Goal: Transaction & Acquisition: Purchase product/service

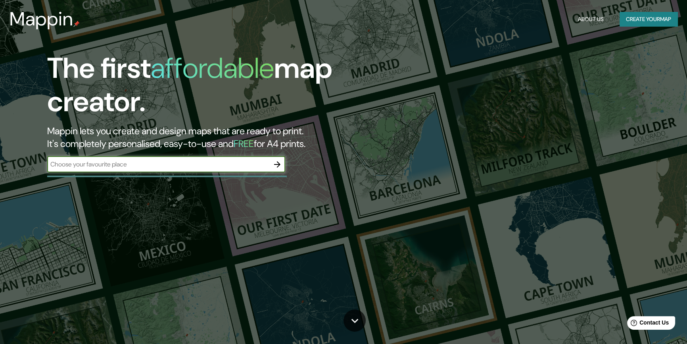
click at [285, 172] on button "button" at bounding box center [277, 164] width 16 height 16
click at [194, 172] on div "​" at bounding box center [166, 164] width 238 height 16
type input "villa el salvador"
click at [278, 167] on icon "button" at bounding box center [277, 164] width 6 height 6
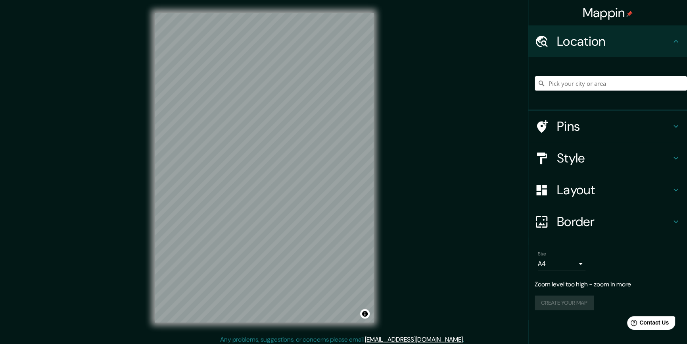
click at [633, 42] on h4 "Location" at bounding box center [614, 41] width 114 height 16
click at [671, 46] on icon at bounding box center [676, 42] width 10 height 10
click at [621, 90] on input "Pick your city or area" at bounding box center [611, 83] width 152 height 14
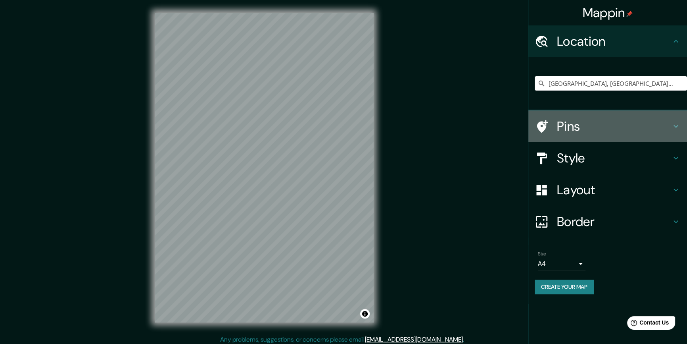
click at [637, 134] on h4 "Pins" at bounding box center [614, 126] width 114 height 16
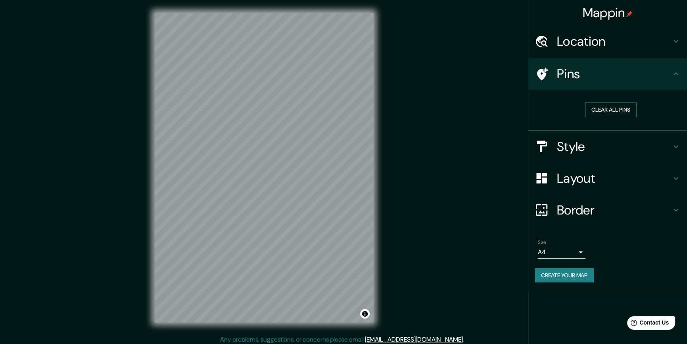
click at [625, 117] on button "Clear all pins" at bounding box center [611, 109] width 52 height 15
click at [613, 117] on button "Clear all pins" at bounding box center [611, 109] width 52 height 15
click at [643, 82] on h4 "Pins" at bounding box center [614, 74] width 114 height 16
click at [666, 82] on h4 "Pins" at bounding box center [614, 74] width 114 height 16
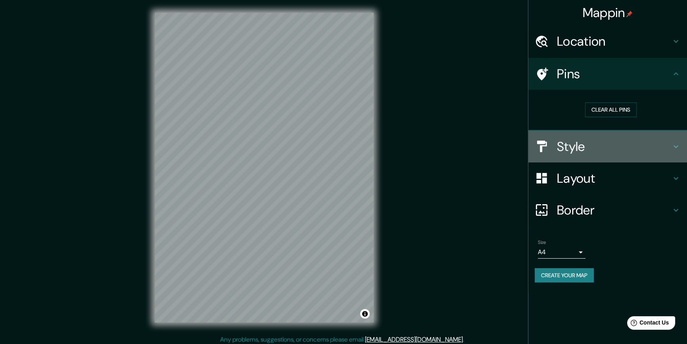
click at [626, 154] on h4 "Style" at bounding box center [614, 147] width 114 height 16
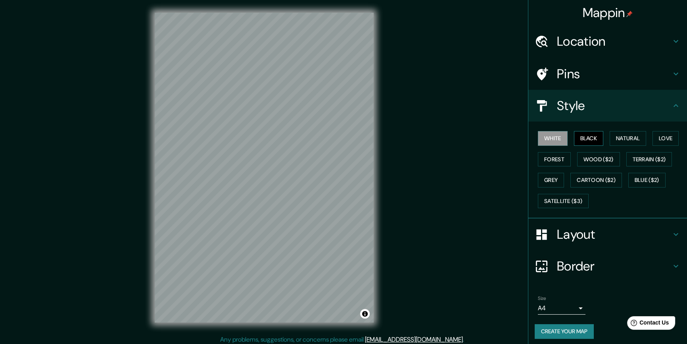
click at [602, 146] on button "Black" at bounding box center [589, 138] width 30 height 15
click at [557, 146] on button "White" at bounding box center [553, 138] width 30 height 15
click at [639, 146] on button "Natural" at bounding box center [628, 138] width 37 height 15
click at [571, 167] on button "Forest" at bounding box center [554, 159] width 33 height 15
click at [653, 146] on button "Love" at bounding box center [666, 138] width 26 height 15
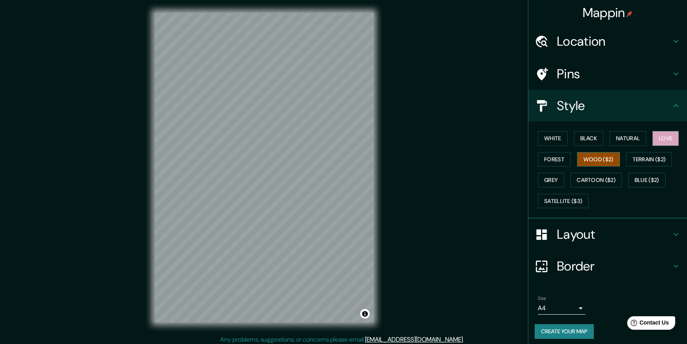
click at [620, 167] on button "Wood ($2)" at bounding box center [598, 159] width 43 height 15
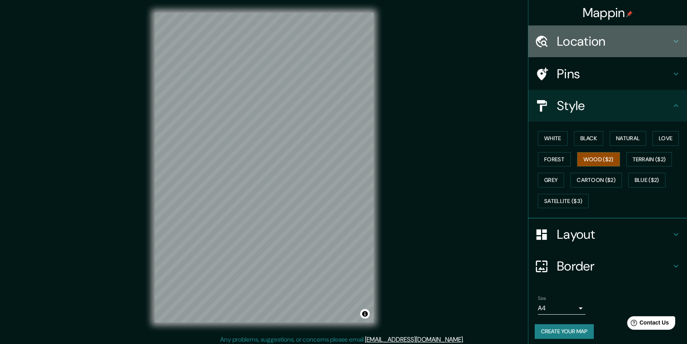
click at [654, 48] on h4 "Location" at bounding box center [614, 41] width 114 height 16
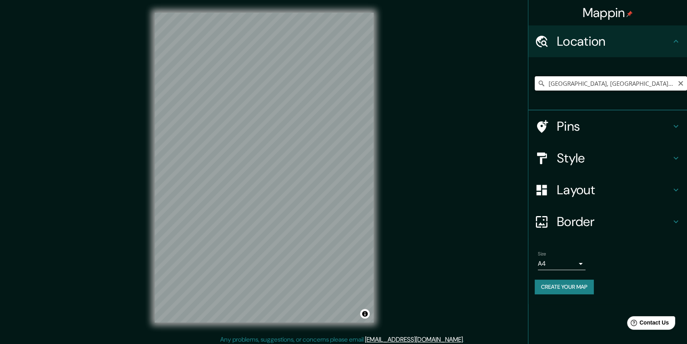
click at [607, 90] on input "Lima, Provincia de Lima, Perú" at bounding box center [611, 83] width 152 height 14
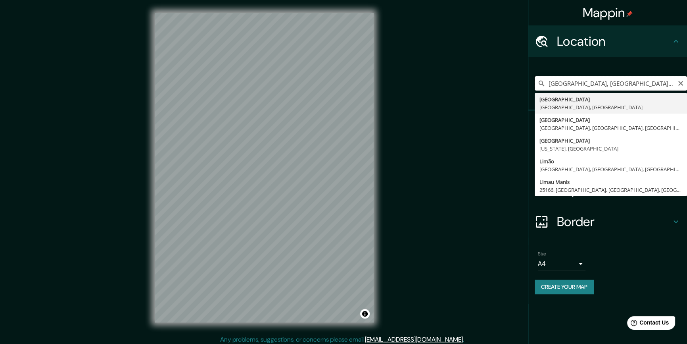
click at [644, 90] on input "Lima, Provincia de Lima, Perú" at bounding box center [611, 83] width 152 height 14
type input "Villa El Salvador, Lima, Provincia de Lima, Perú"
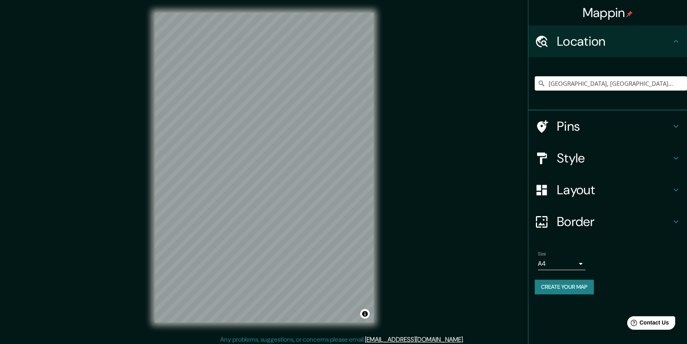
click at [624, 134] on h4 "Pins" at bounding box center [614, 126] width 114 height 16
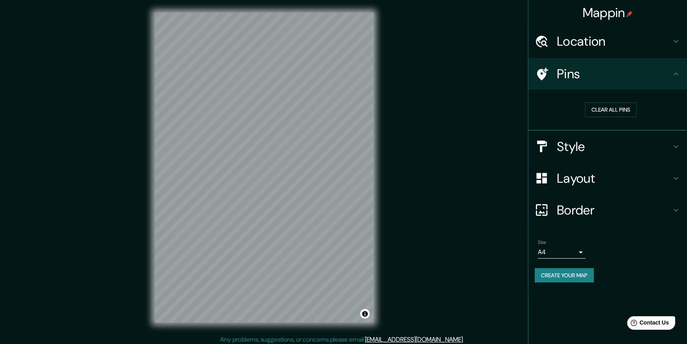
click at [664, 81] on h4 "Pins" at bounding box center [614, 74] width 114 height 16
click at [640, 162] on div "Style" at bounding box center [608, 147] width 159 height 32
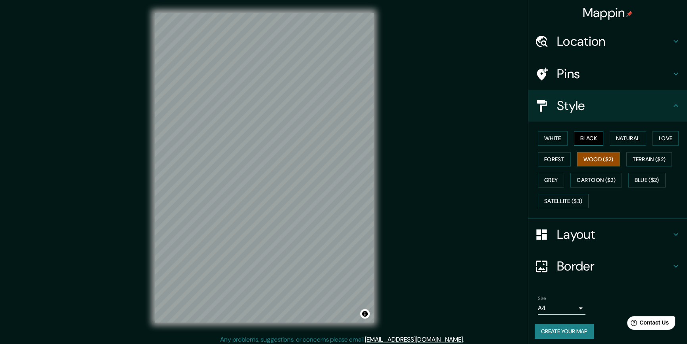
click at [596, 146] on button "Black" at bounding box center [589, 138] width 30 height 15
click at [564, 187] on button "Grey" at bounding box center [551, 180] width 26 height 15
click at [627, 167] on button "Terrain ($2)" at bounding box center [650, 159] width 46 height 15
click at [653, 146] on button "Love" at bounding box center [666, 138] width 26 height 15
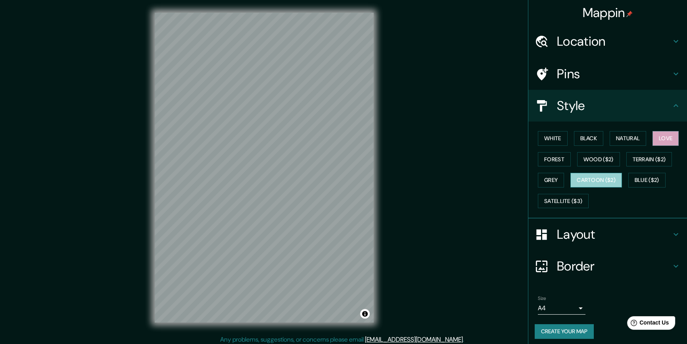
click at [571, 187] on button "Cartoon ($2)" at bounding box center [597, 180] width 52 height 15
click at [636, 187] on button "Blue ($2)" at bounding box center [647, 180] width 37 height 15
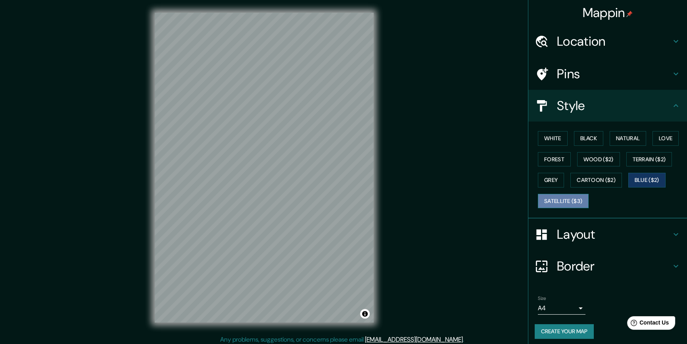
click at [573, 208] on button "Satellite ($3)" at bounding box center [563, 201] width 51 height 15
click at [574, 187] on button "Cartoon ($2)" at bounding box center [597, 180] width 52 height 15
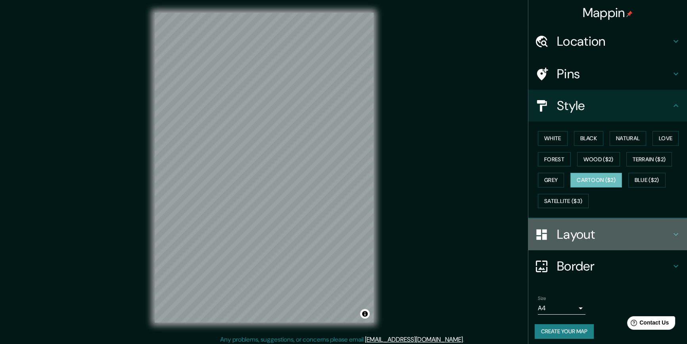
click at [591, 242] on h4 "Layout" at bounding box center [614, 234] width 114 height 16
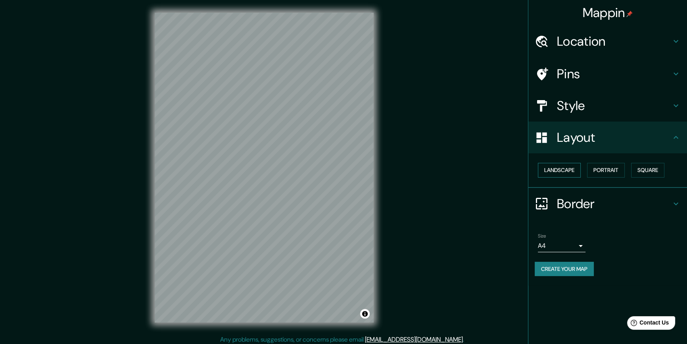
click at [556, 177] on button "Landscape" at bounding box center [559, 170] width 43 height 15
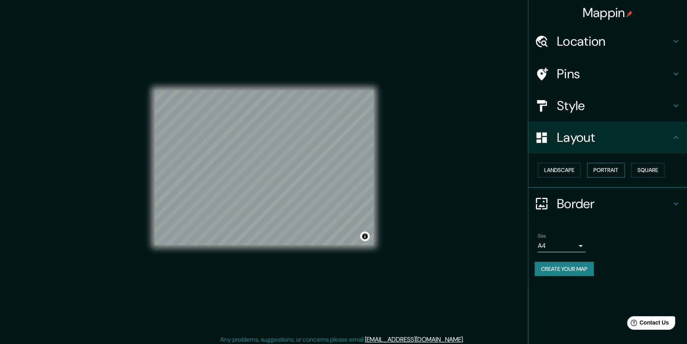
click at [610, 177] on button "Portrait" at bounding box center [606, 170] width 38 height 15
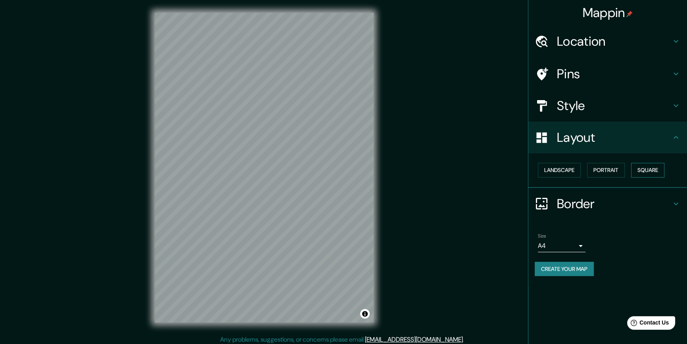
click at [631, 177] on button "Square" at bounding box center [647, 170] width 33 height 15
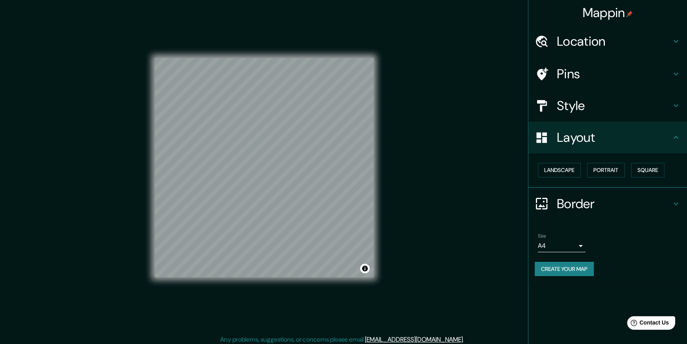
scroll to position [7, 0]
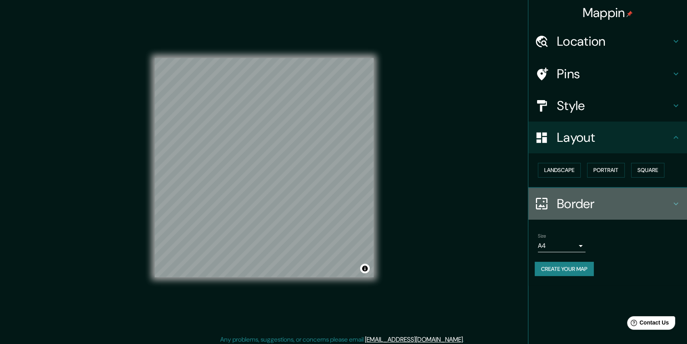
click at [586, 212] on h4 "Border" at bounding box center [614, 204] width 114 height 16
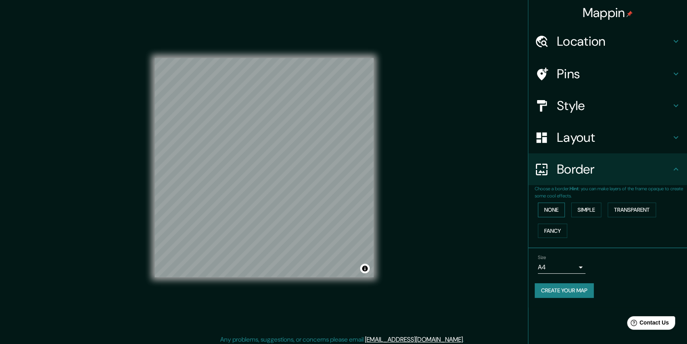
drag, startPoint x: 531, startPoint y: 240, endPoint x: 543, endPoint y: 242, distance: 12.5
click at [535, 239] on div "None Simple Transparent Fancy" at bounding box center [611, 220] width 152 height 42
click at [555, 217] on button "None" at bounding box center [551, 209] width 27 height 15
click at [608, 145] on h4 "Layout" at bounding box center [614, 137] width 114 height 16
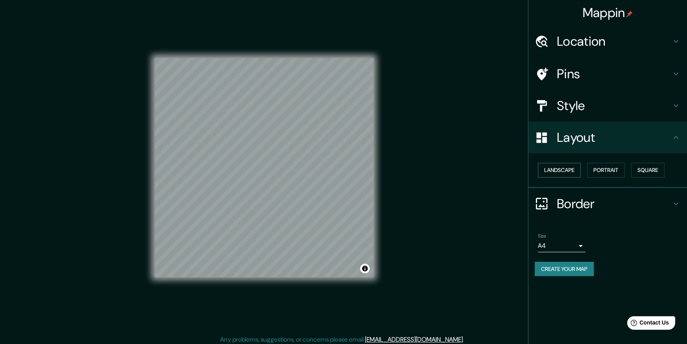
click at [567, 177] on button "Landscape" at bounding box center [559, 170] width 43 height 15
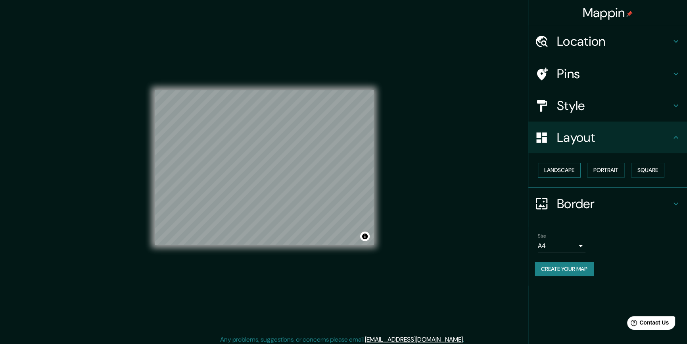
scroll to position [0, 0]
click at [570, 177] on button "Landscape" at bounding box center [559, 170] width 43 height 15
click at [567, 177] on button "Landscape" at bounding box center [559, 170] width 43 height 15
click at [611, 177] on button "Portrait" at bounding box center [606, 170] width 38 height 15
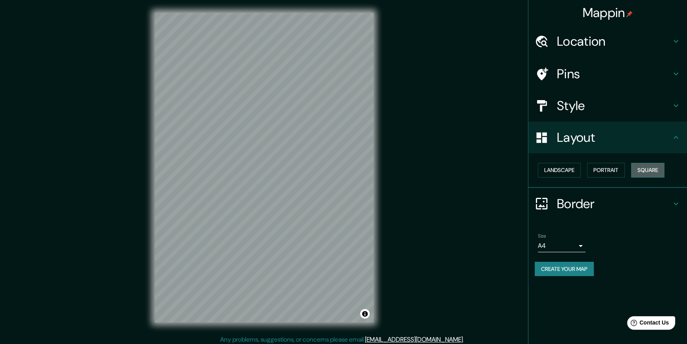
click at [631, 177] on button "Square" at bounding box center [647, 170] width 33 height 15
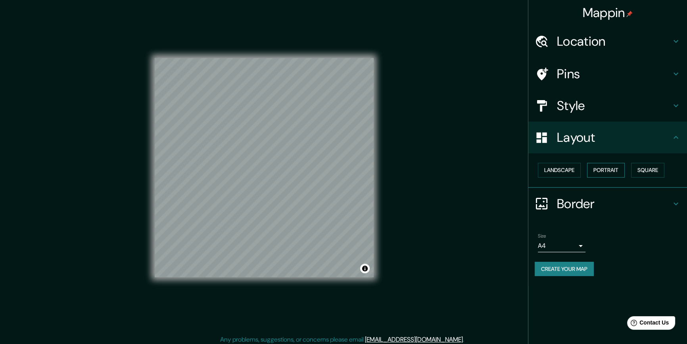
click at [625, 177] on button "Portrait" at bounding box center [606, 170] width 38 height 15
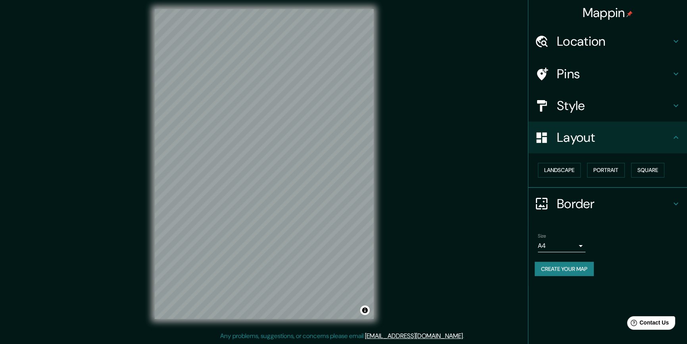
scroll to position [12, 0]
click at [600, 212] on h4 "Border" at bounding box center [614, 204] width 114 height 16
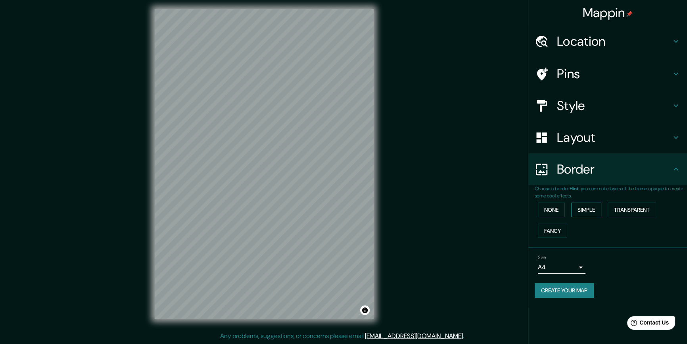
scroll to position [12, 0]
click at [589, 217] on button "Simple" at bounding box center [586, 209] width 30 height 15
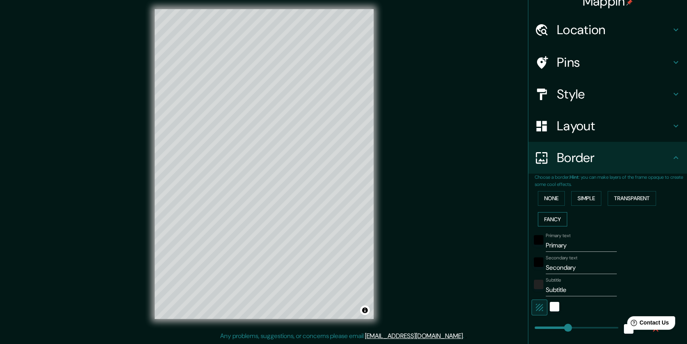
click at [558, 227] on button "Fancy" at bounding box center [552, 219] width 29 height 15
click at [629, 206] on button "Transparent" at bounding box center [632, 198] width 48 height 15
click at [595, 206] on button "Simple" at bounding box center [586, 198] width 30 height 15
click at [559, 206] on button "None" at bounding box center [551, 198] width 27 height 15
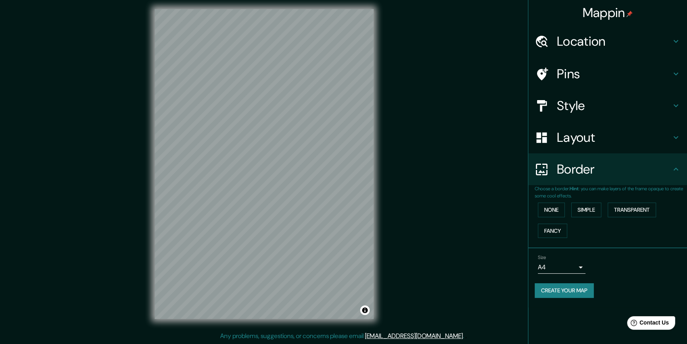
click at [577, 295] on body "Mappin Location Villa El Salvador, Lima, Provincia de Lima, Perú Pins Style Lay…" at bounding box center [343, 168] width 687 height 344
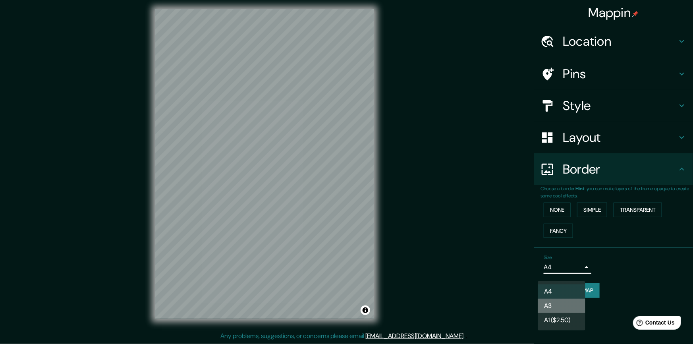
click at [571, 313] on li "A3" at bounding box center [561, 305] width 48 height 14
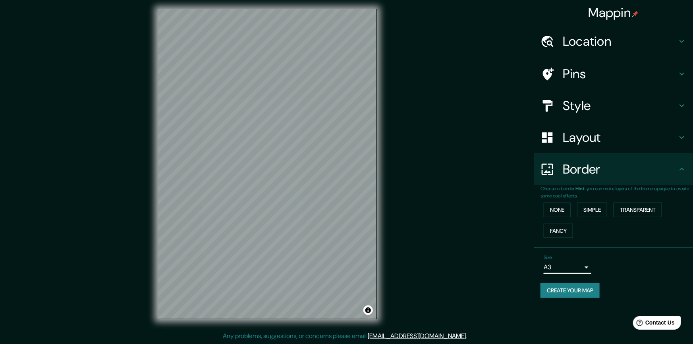
click at [580, 294] on body "Mappin Location Villa El Salvador, Lima, Provincia de Lima, Perú Pins Style Lay…" at bounding box center [346, 168] width 693 height 344
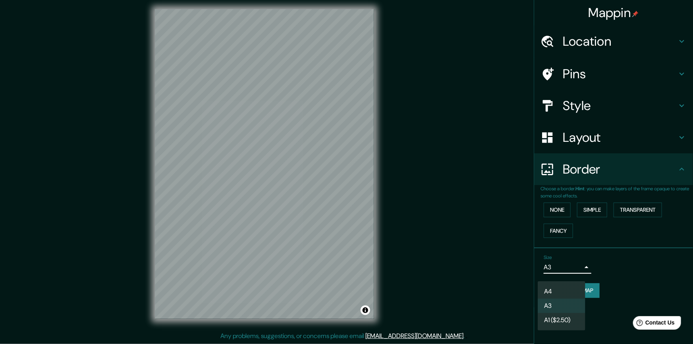
click at [580, 283] on ul "A4 A3 A1 ($2.50)" at bounding box center [561, 305] width 48 height 49
click at [578, 290] on li "A4" at bounding box center [561, 291] width 48 height 14
type input "single"
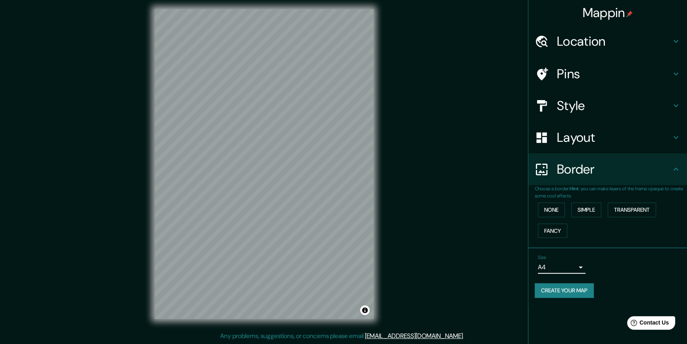
click at [612, 177] on h4 "Border" at bounding box center [614, 169] width 114 height 16
click at [671, 174] on icon at bounding box center [676, 169] width 10 height 10
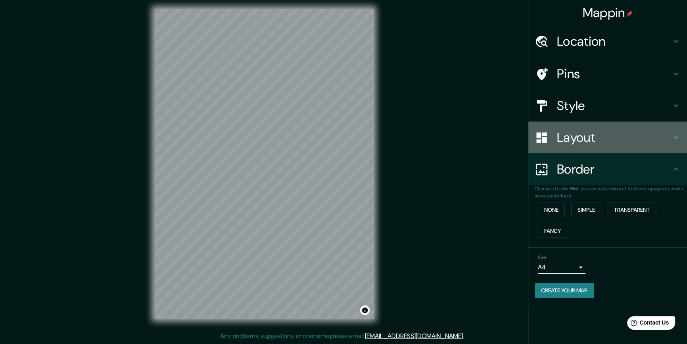
click at [648, 145] on h4 "Layout" at bounding box center [614, 137] width 114 height 16
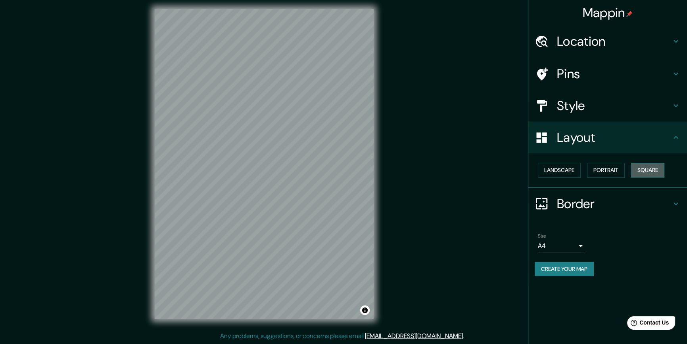
click at [631, 177] on button "Square" at bounding box center [647, 170] width 33 height 15
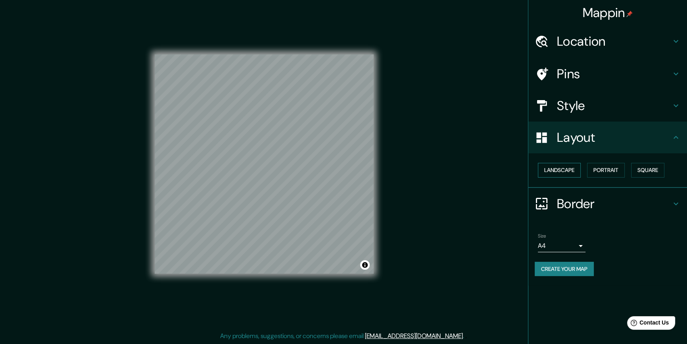
click at [577, 177] on button "Landscape" at bounding box center [559, 170] width 43 height 15
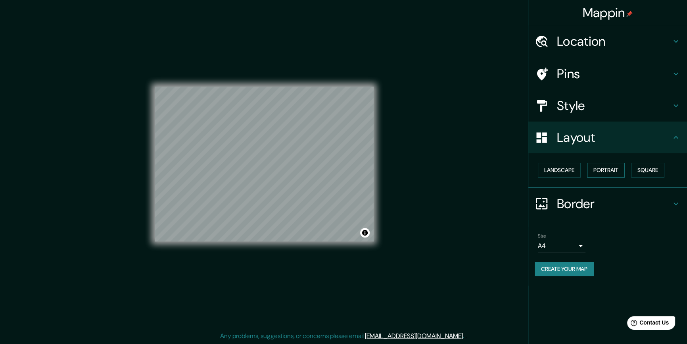
click at [612, 177] on button "Portrait" at bounding box center [606, 170] width 38 height 15
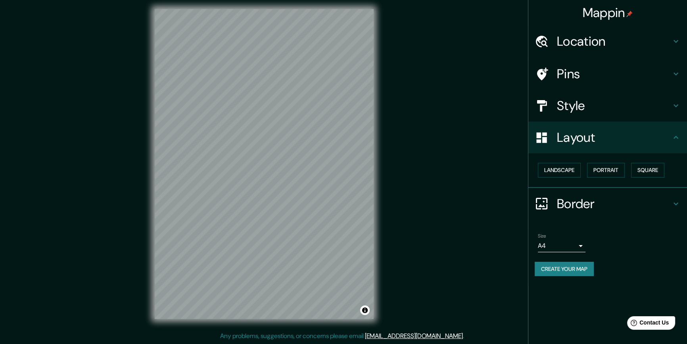
click at [641, 107] on div "Style" at bounding box center [608, 106] width 159 height 32
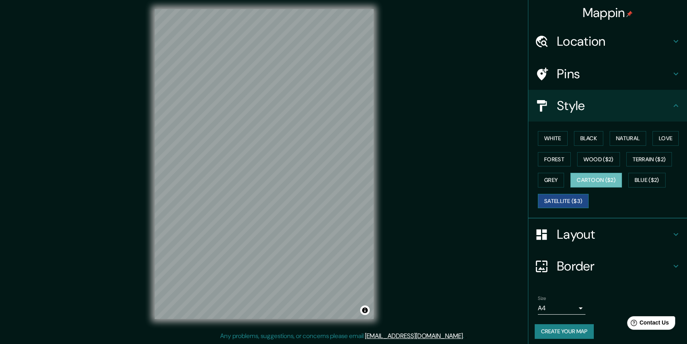
click at [571, 208] on button "Satellite ($3)" at bounding box center [563, 201] width 51 height 15
click at [562, 146] on button "White" at bounding box center [553, 138] width 30 height 15
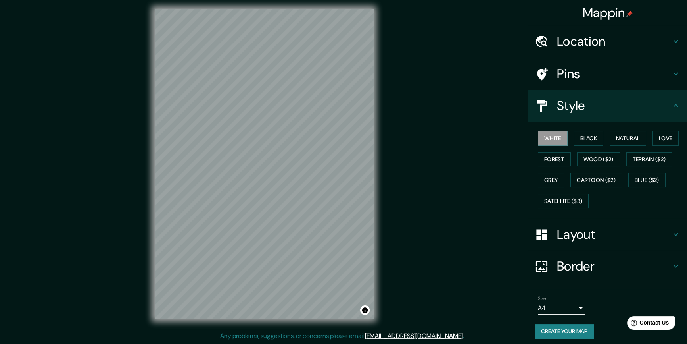
click at [593, 174] on div "White Black Natural Love Forest Wood ($2) Terrain ($2) Grey Cartoon ($2) Blue (…" at bounding box center [611, 169] width 152 height 83
click at [596, 146] on button "Black" at bounding box center [589, 138] width 30 height 15
click at [635, 146] on button "Natural" at bounding box center [628, 138] width 37 height 15
click at [571, 167] on button "Forest" at bounding box center [554, 159] width 33 height 15
click at [653, 146] on button "Love" at bounding box center [666, 138] width 26 height 15
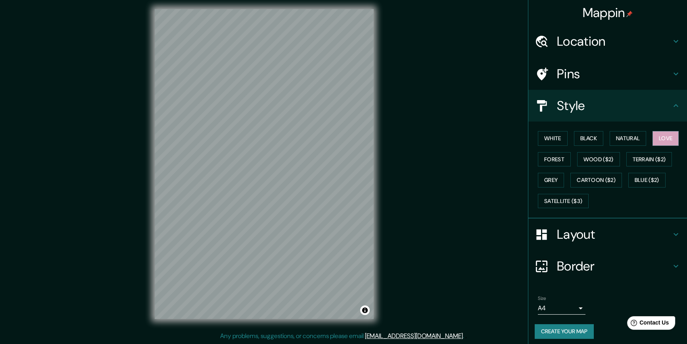
click at [648, 175] on div "White Black Natural Love Forest Wood ($2) Terrain ($2) Grey Cartoon ($2) Blue (…" at bounding box center [611, 169] width 152 height 83
drag, startPoint x: 649, startPoint y: 159, endPoint x: 647, endPoint y: 163, distance: 4.4
click at [646, 146] on button "Natural" at bounding box center [628, 138] width 37 height 15
click at [620, 167] on button "Wood ($2)" at bounding box center [598, 159] width 43 height 15
click at [564, 187] on button "Grey" at bounding box center [551, 180] width 26 height 15
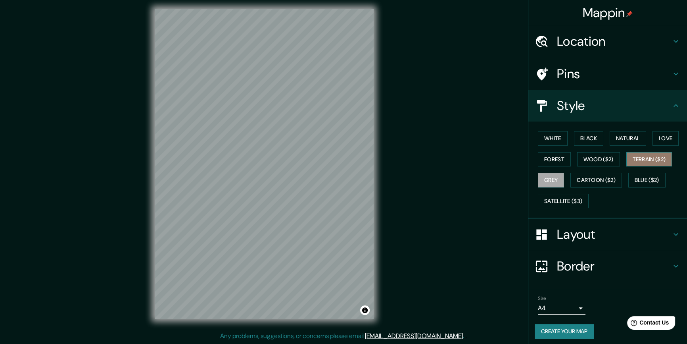
click at [627, 167] on button "Terrain ($2)" at bounding box center [650, 159] width 46 height 15
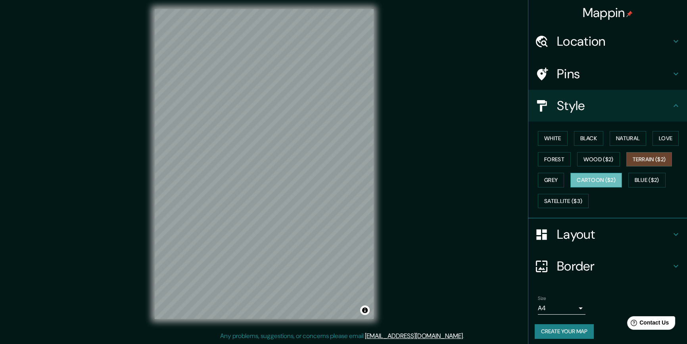
click at [578, 187] on button "Cartoon ($2)" at bounding box center [597, 180] width 52 height 15
click at [629, 187] on button "Blue ($2)" at bounding box center [647, 180] width 37 height 15
click at [574, 211] on div "White Black Natural Love Forest Wood ($2) Terrain ($2) Grey Cartoon ($2) Blue (…" at bounding box center [611, 169] width 152 height 83
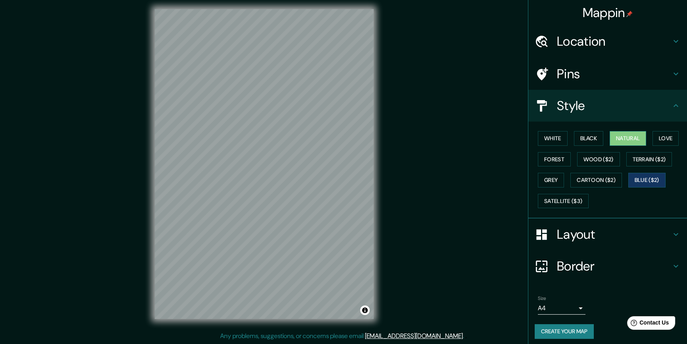
click at [640, 146] on button "Natural" at bounding box center [628, 138] width 37 height 15
click at [559, 146] on button "White" at bounding box center [553, 138] width 30 height 15
click at [635, 82] on h4 "Pins" at bounding box center [614, 74] width 114 height 16
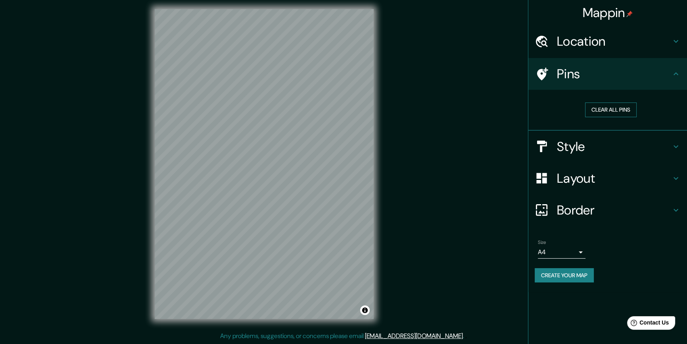
click at [619, 117] on button "Clear all pins" at bounding box center [611, 109] width 52 height 15
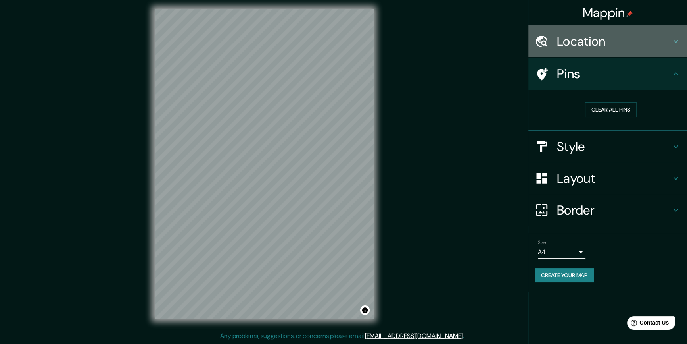
click at [628, 45] on h4 "Location" at bounding box center [614, 41] width 114 height 16
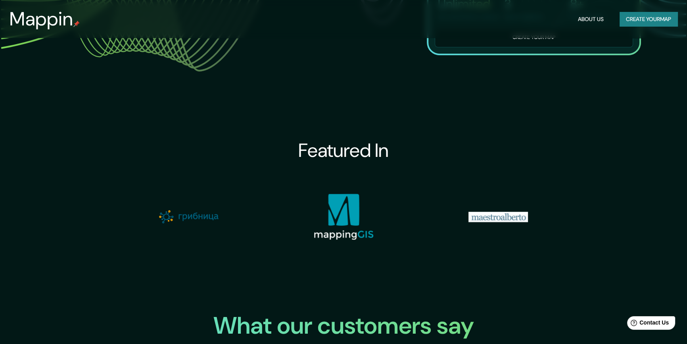
scroll to position [1154, 0]
